Goal: Task Accomplishment & Management: Use online tool/utility

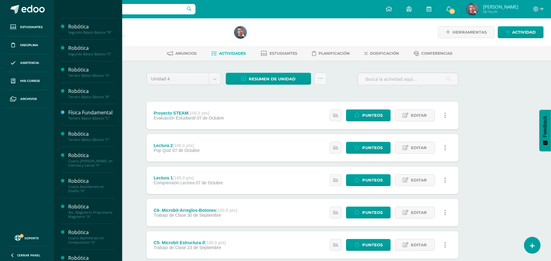
scroll to position [183, 0]
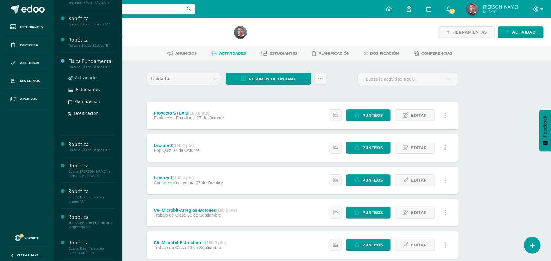
click at [86, 81] on span "Actividades" at bounding box center [87, 78] width 24 height 6
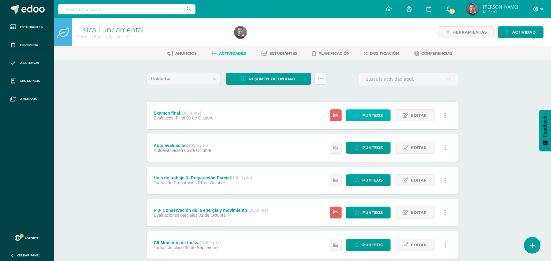
click at [367, 115] on span "Punteos" at bounding box center [372, 115] width 21 height 11
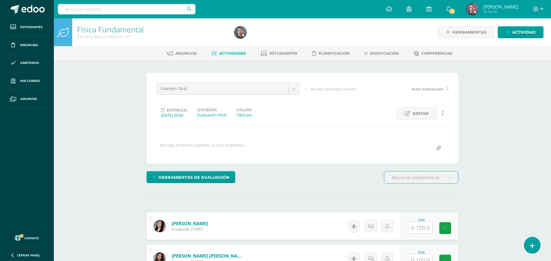
scroll to position [0, 0]
click at [421, 230] on input "text" at bounding box center [421, 228] width 24 height 12
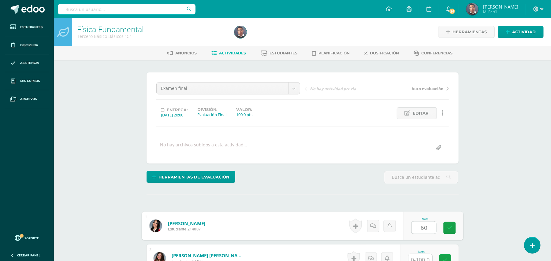
scroll to position [1, 0]
type input "60"
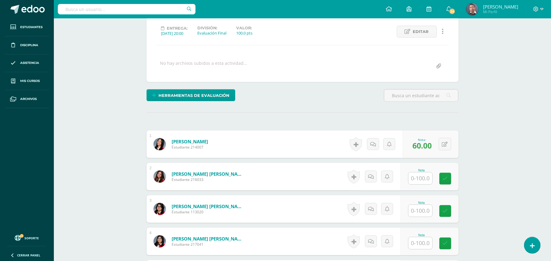
scroll to position [83, 0]
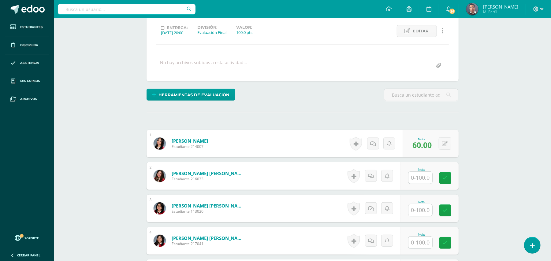
click at [422, 178] on input "text" at bounding box center [421, 178] width 24 height 12
type input "53"
drag, startPoint x: 422, startPoint y: 215, endPoint x: 406, endPoint y: 216, distance: 16.0
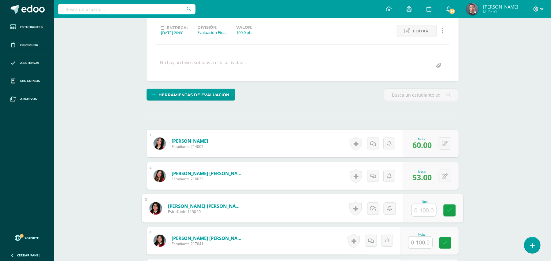
click at [419, 216] on input "text" at bounding box center [424, 210] width 24 height 12
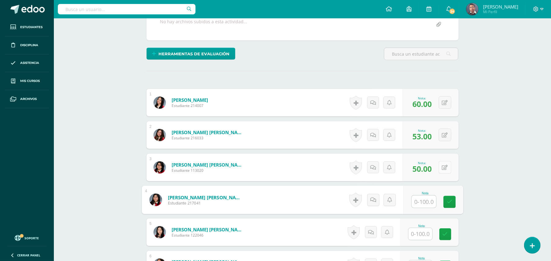
click at [447, 169] on icon at bounding box center [445, 167] width 6 height 5
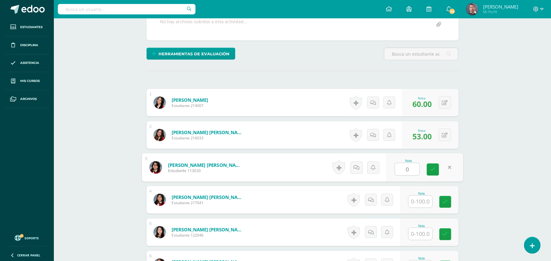
type input "0"
drag, startPoint x: 503, startPoint y: 177, endPoint x: 452, endPoint y: 201, distance: 56.4
click at [422, 205] on input "text" at bounding box center [421, 202] width 24 height 12
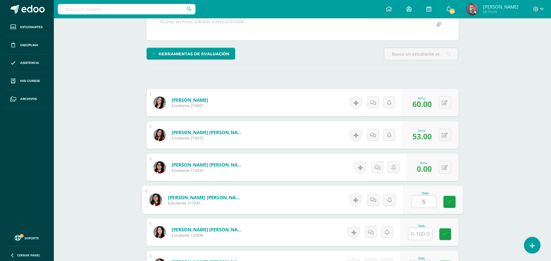
type input "50"
click at [448, 204] on icon at bounding box center [450, 202] width 6 height 5
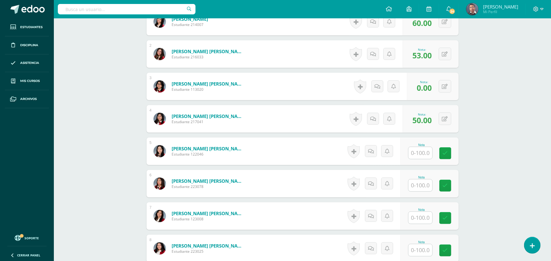
scroll to position [205, 0]
click at [436, 156] on div "Nota" at bounding box center [430, 151] width 58 height 28
click at [430, 154] on input "text" at bounding box center [424, 153] width 24 height 12
type input "32"
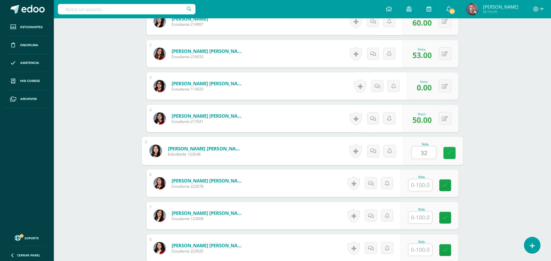
click at [449, 156] on icon at bounding box center [450, 153] width 6 height 5
click at [415, 184] on input "text" at bounding box center [421, 185] width 24 height 12
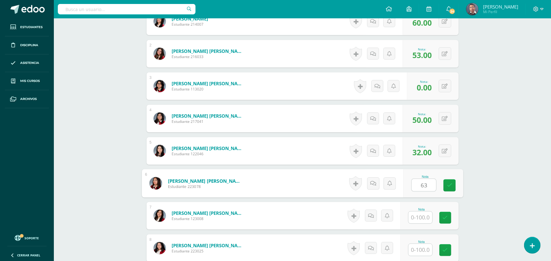
type input "63"
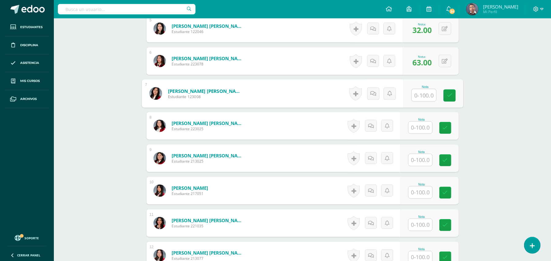
click at [427, 98] on input "text" at bounding box center [424, 95] width 24 height 12
type input "80"
click at [501, 102] on div "Física Fundamental Tercero Básico Básicos "C" Herramientas Detalle de asistenci…" at bounding box center [302, 194] width 497 height 1006
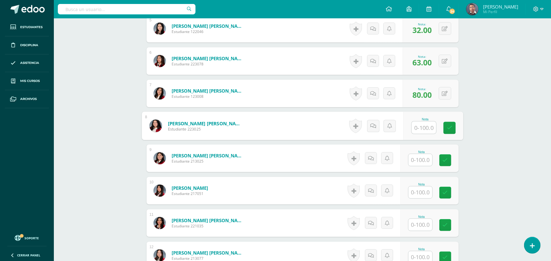
click at [420, 125] on input "text" at bounding box center [424, 128] width 24 height 12
type input "86"
click at [478, 124] on div "Física Fundamental Tercero Básico Básicos "C" Herramientas Detalle de asistenci…" at bounding box center [302, 194] width 497 height 1006
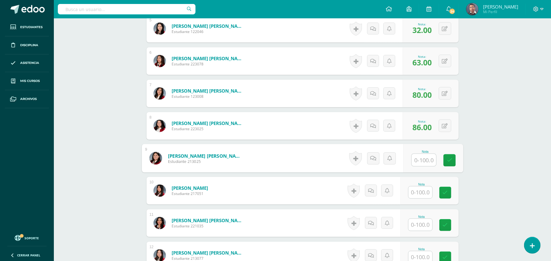
click at [426, 158] on input "text" at bounding box center [424, 160] width 24 height 12
type input "62"
click at [497, 149] on div "Física Fundamental Tercero Básico Básicos "C" Herramientas Detalle de asistenci…" at bounding box center [302, 194] width 497 height 1006
click at [415, 196] on input "text" at bounding box center [421, 193] width 24 height 12
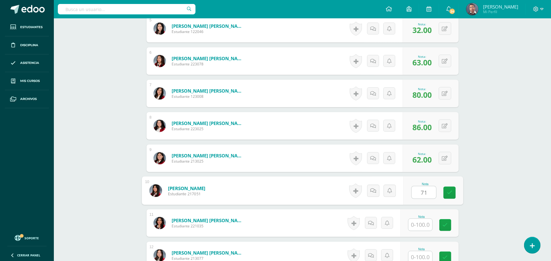
type input "71"
click at [478, 154] on div "Física Fundamental Tercero Básico Básicos "C" Herramientas Detalle de asistenci…" at bounding box center [302, 194] width 497 height 1006
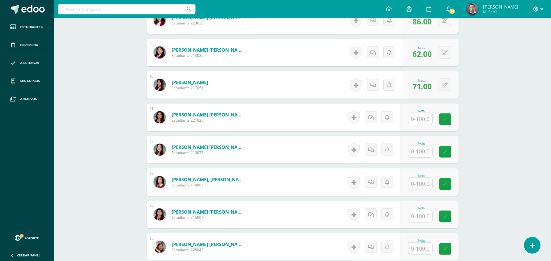
scroll to position [450, 0]
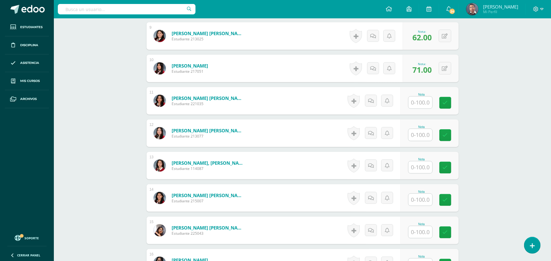
click at [419, 204] on input "text" at bounding box center [421, 200] width 24 height 12
click at [418, 203] on input "100" at bounding box center [424, 200] width 24 height 12
type input "100"
click at [490, 167] on div "Física Fundamental Tercero Básico Básicos "C" Herramientas Detalle de asistenci…" at bounding box center [302, 71] width 497 height 1006
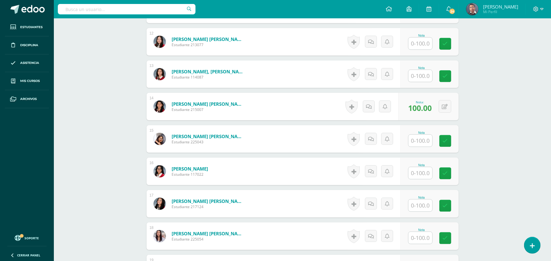
scroll to position [572, 0]
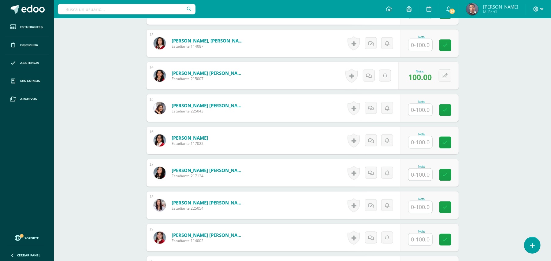
click at [429, 145] on input "text" at bounding box center [421, 143] width 24 height 12
paste input "100"
type input "100"
click at [424, 181] on input "text" at bounding box center [421, 175] width 24 height 12
paste input "100"
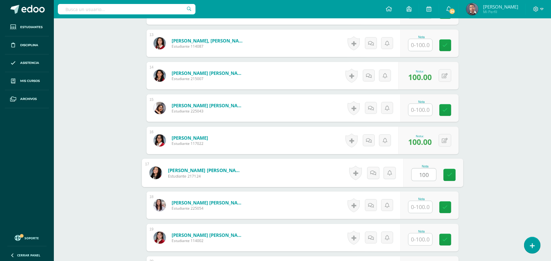
type input "100"
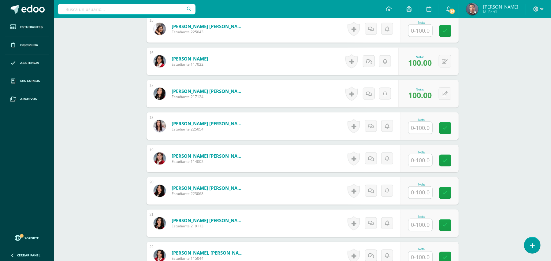
scroll to position [654, 0]
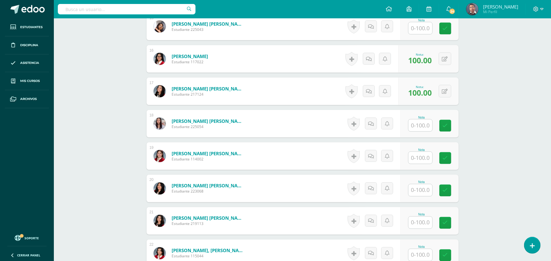
click at [415, 160] on input "text" at bounding box center [421, 158] width 24 height 12
paste input "100"
type input "100"
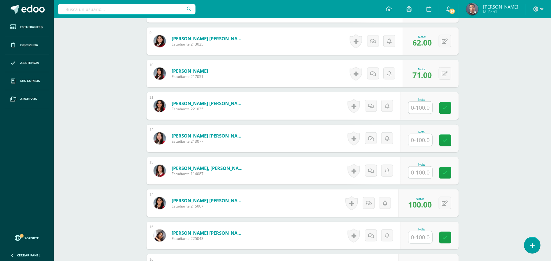
scroll to position [409, 0]
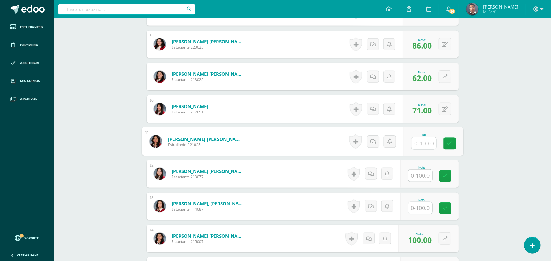
click at [429, 143] on input "text" at bounding box center [424, 143] width 24 height 12
type input "42"
click at [481, 129] on div "Física Fundamental Tercero Básico Básicos "C" Herramientas Detalle de asistenci…" at bounding box center [302, 112] width 497 height 1006
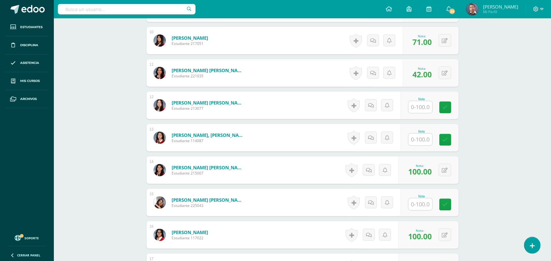
scroll to position [491, 0]
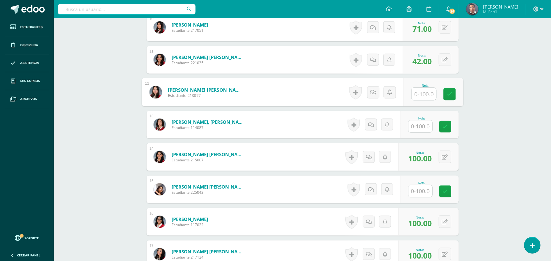
click at [416, 94] on input "text" at bounding box center [424, 94] width 24 height 12
type input "66"
click at [483, 98] on div "Física Fundamental Tercero Básico Básicos "C" Herramientas Detalle de asistenci…" at bounding box center [302, 30] width 497 height 1006
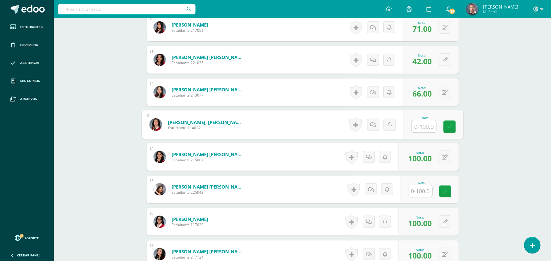
click at [413, 127] on input "text" at bounding box center [424, 127] width 24 height 12
type input "51"
click at [496, 138] on div "Física Fundamental Tercero Básico Básicos "C" Herramientas Detalle de asistenci…" at bounding box center [302, 30] width 497 height 1006
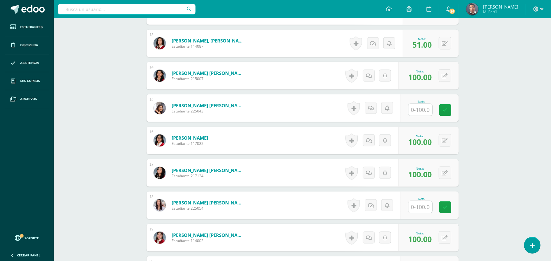
click at [416, 111] on input "text" at bounding box center [424, 110] width 24 height 12
type input "70"
drag, startPoint x: 486, startPoint y: 126, endPoint x: 486, endPoint y: 119, distance: 6.8
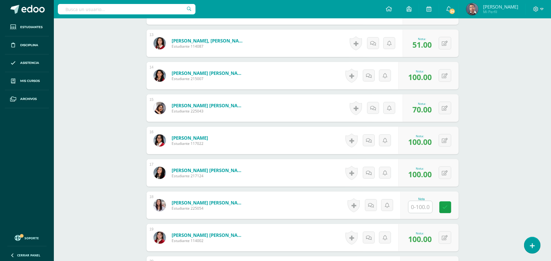
click at [422, 212] on input "text" at bounding box center [421, 207] width 24 height 12
type input "84"
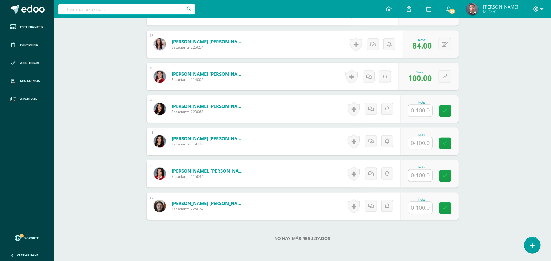
scroll to position [736, 0]
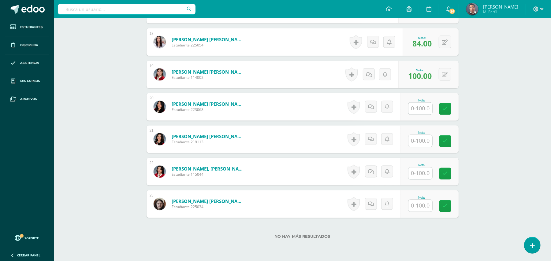
click at [429, 108] on input "text" at bounding box center [421, 109] width 24 height 12
type input "71"
click at [418, 144] on input "text" at bounding box center [424, 141] width 24 height 12
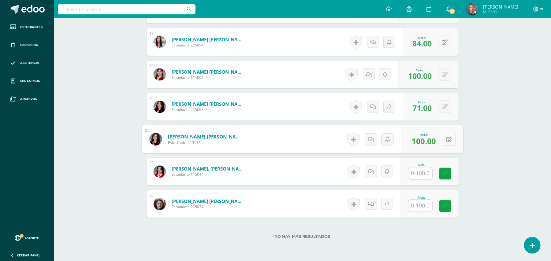
click at [444, 138] on button at bounding box center [449, 139] width 13 height 13
type input "85"
click at [418, 174] on input "text" at bounding box center [424, 174] width 24 height 12
click at [419, 174] on input "6" at bounding box center [424, 174] width 24 height 12
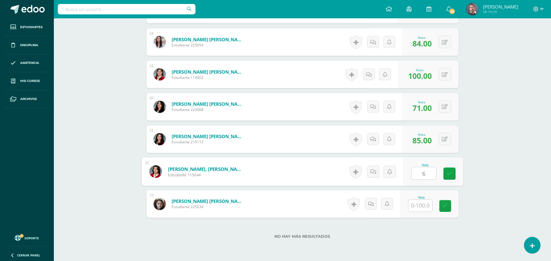
click at [419, 174] on input "6" at bounding box center [424, 174] width 24 height 12
type input "50"
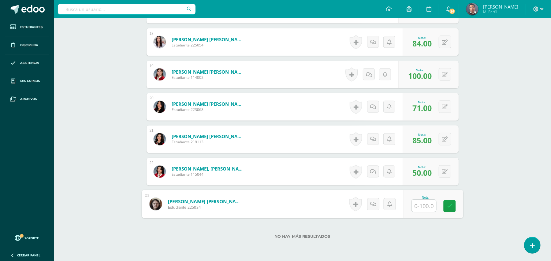
click at [428, 208] on input "text" at bounding box center [424, 206] width 24 height 12
type input "22"
click at [452, 206] on link at bounding box center [450, 207] width 12 height 12
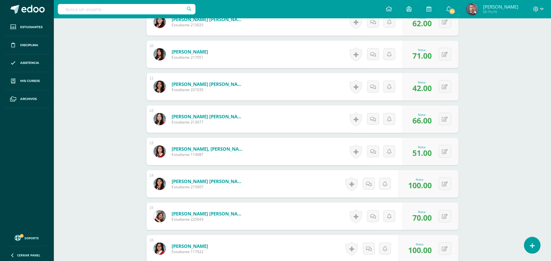
scroll to position [409, 0]
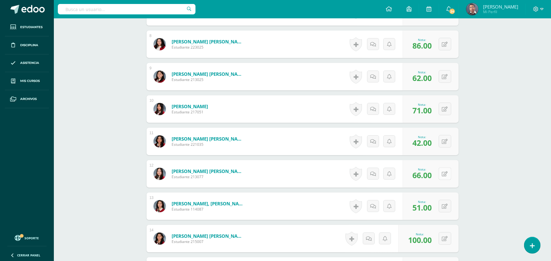
click at [441, 172] on div "0 Logros Logros obtenidos Aún no hay logros agregados Nota: 66.00" at bounding box center [431, 174] width 56 height 28
click at [503, 151] on div "Física Fundamental Tercero Básico Básicos "C" Herramientas Detalle de asistenci…" at bounding box center [302, 112] width 497 height 1006
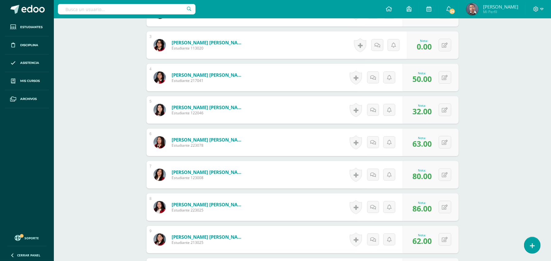
scroll to position [205, 0]
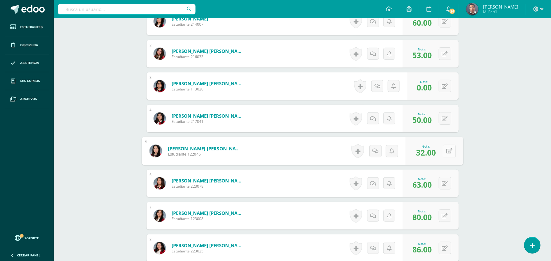
click at [447, 152] on icon at bounding box center [449, 150] width 6 height 5
click at [446, 151] on icon at bounding box center [449, 150] width 6 height 5
type input "19"
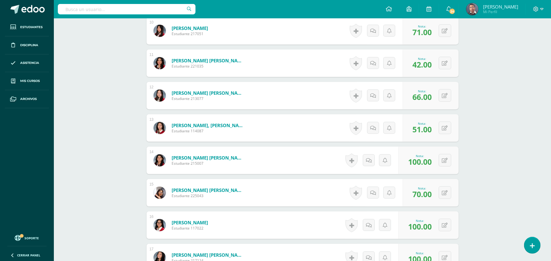
scroll to position [491, 0]
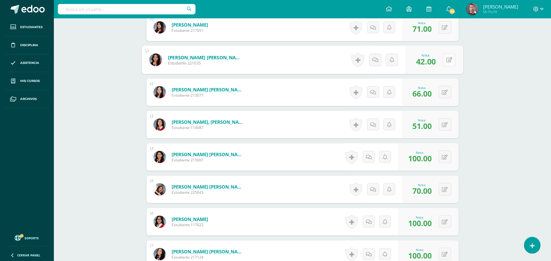
click at [447, 61] on icon at bounding box center [449, 59] width 6 height 5
click at [493, 103] on div "Física Fundamental Tercero Básico Básicos "C" Herramientas Detalle de asistenci…" at bounding box center [302, 30] width 497 height 1006
click at [447, 63] on button at bounding box center [449, 60] width 13 height 13
click at [432, 63] on icon at bounding box center [433, 61] width 6 height 5
click at [498, 84] on div "Física Fundamental Tercero Básico Básicos "C" Herramientas Detalle de asistenci…" at bounding box center [302, 30] width 497 height 1006
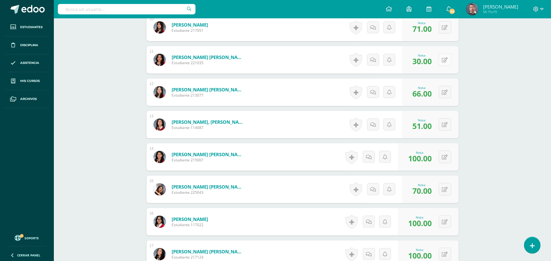
click at [446, 61] on icon at bounding box center [445, 60] width 6 height 5
type input "20"
click at [484, 81] on div "Física Fundamental Tercero Básico Básicos "C" Herramientas Detalle de asistenci…" at bounding box center [302, 30] width 497 height 1006
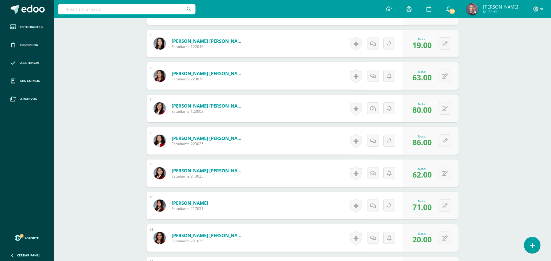
scroll to position [287, 0]
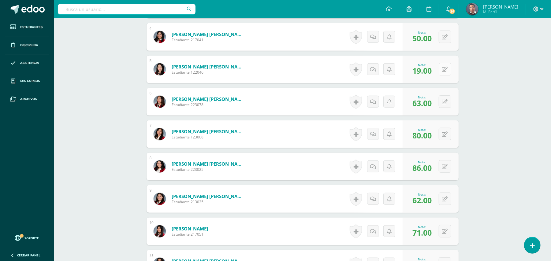
click at [447, 69] on icon at bounding box center [445, 69] width 6 height 5
type input "9"
click at [437, 70] on link at bounding box center [433, 72] width 12 height 12
click at [78, 37] on div "Física Fundamental Tercero Básico Básicos "C" Herramientas Detalle de asistenci…" at bounding box center [302, 235] width 497 height 1006
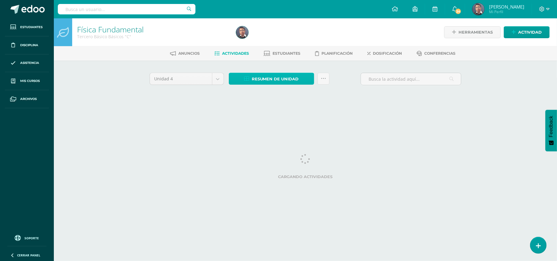
click at [271, 81] on span "Resumen de unidad" at bounding box center [275, 78] width 47 height 11
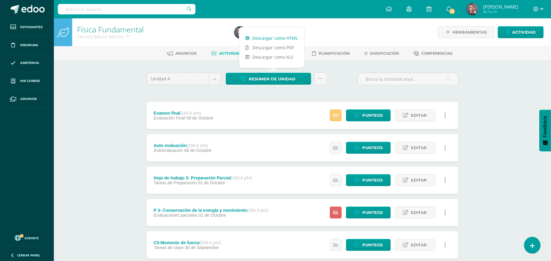
click at [275, 37] on link "Descargar como HTML" at bounding box center [271, 37] width 65 height 9
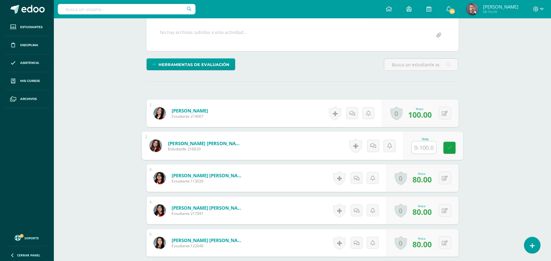
click at [429, 150] on input "text" at bounding box center [424, 148] width 24 height 12
type input "0"
click at [493, 106] on div "Física Fundamental Tercero Básico Básicos "C" Herramientas Detalle de asistenci…" at bounding box center [302, 196] width 497 height 582
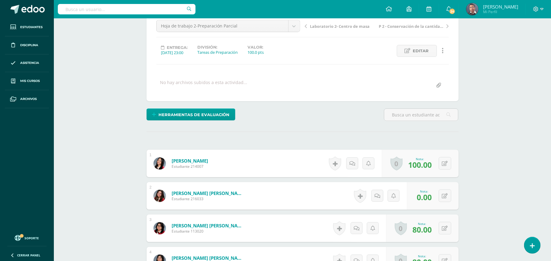
scroll to position [114, 0]
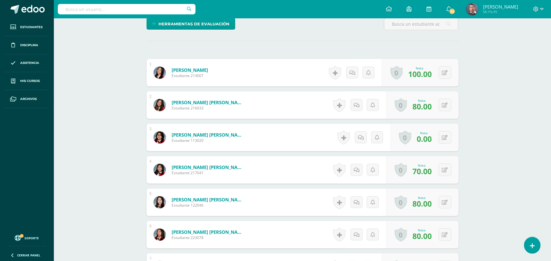
scroll to position [154, 0]
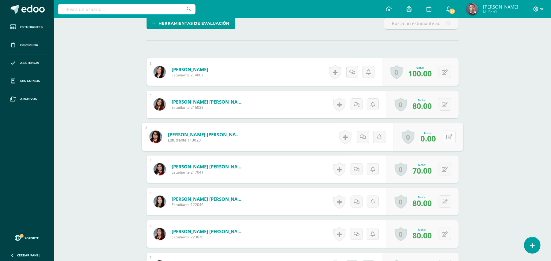
click at [446, 139] on icon at bounding box center [449, 136] width 6 height 5
type input "80"
